Goal: Information Seeking & Learning: Learn about a topic

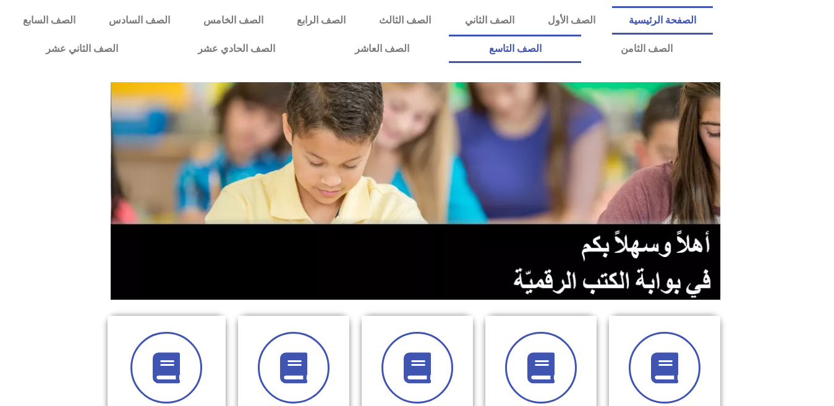
click at [449, 35] on link "الصف التاسع" at bounding box center [515, 49] width 132 height 28
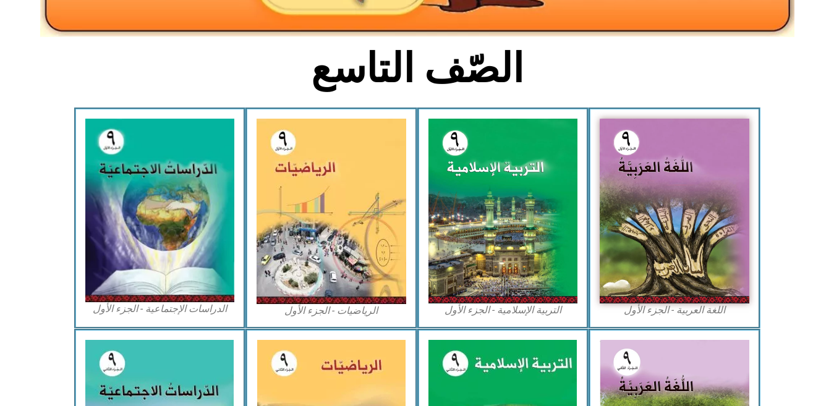
scroll to position [322, 0]
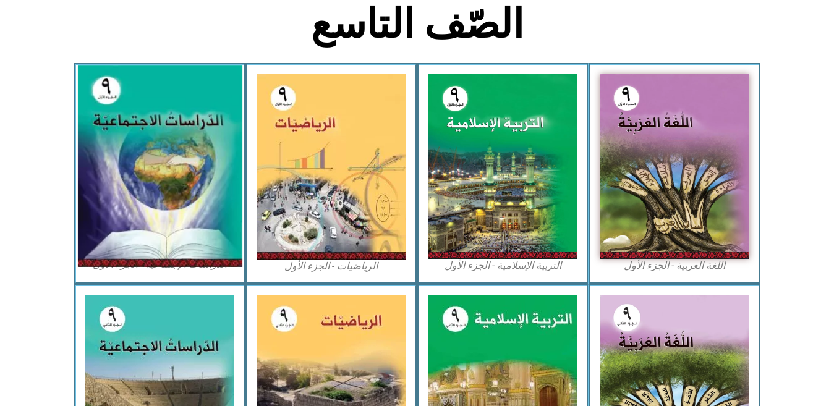
click at [156, 179] on img at bounding box center [159, 167] width 164 height 202
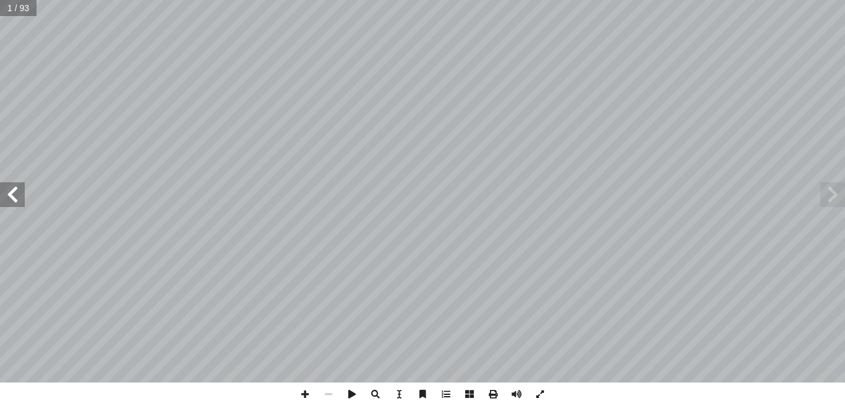
drag, startPoint x: 541, startPoint y: 396, endPoint x: 541, endPoint y: 440, distance: 43.9
click at [541, 396] on span at bounding box center [539, 394] width 23 height 23
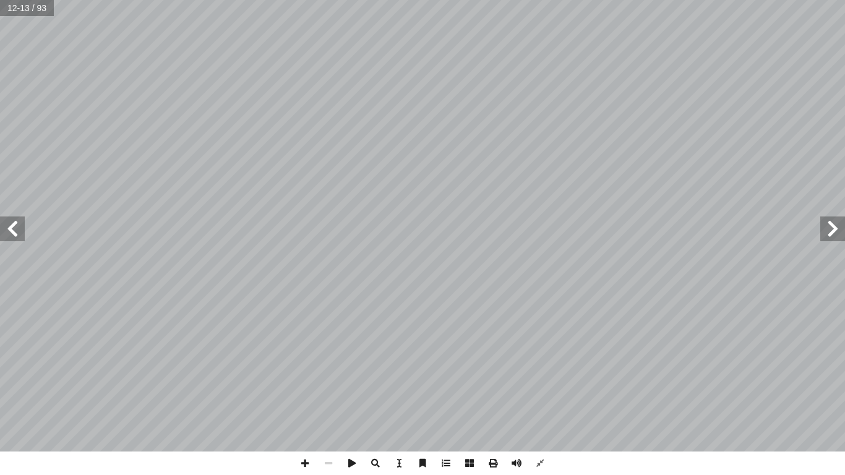
click at [11, 234] on span at bounding box center [12, 228] width 25 height 25
click at [20, 10] on input "text" at bounding box center [22, 8] width 44 height 16
type input "**"
click at [302, 406] on span at bounding box center [304, 462] width 23 height 23
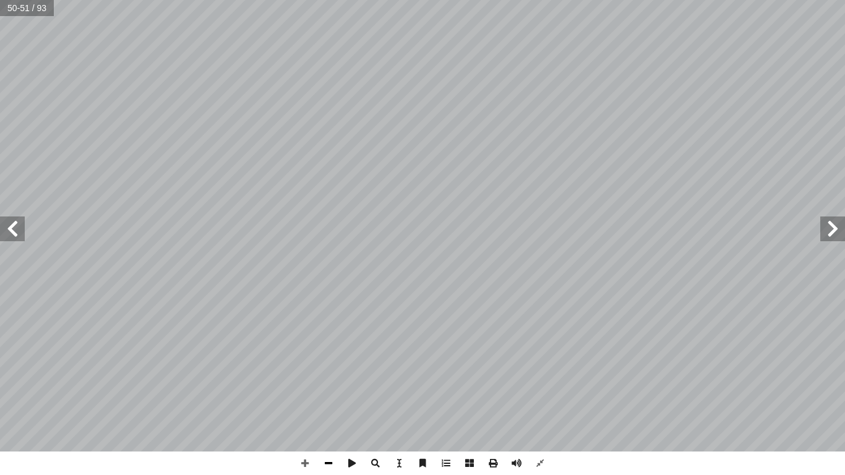
click at [326, 406] on span at bounding box center [328, 462] width 23 height 23
click at [12, 228] on span at bounding box center [12, 228] width 25 height 25
click at [302, 406] on span at bounding box center [304, 462] width 23 height 23
click at [539, 406] on span at bounding box center [539, 462] width 23 height 23
